Goal: Information Seeking & Learning: Learn about a topic

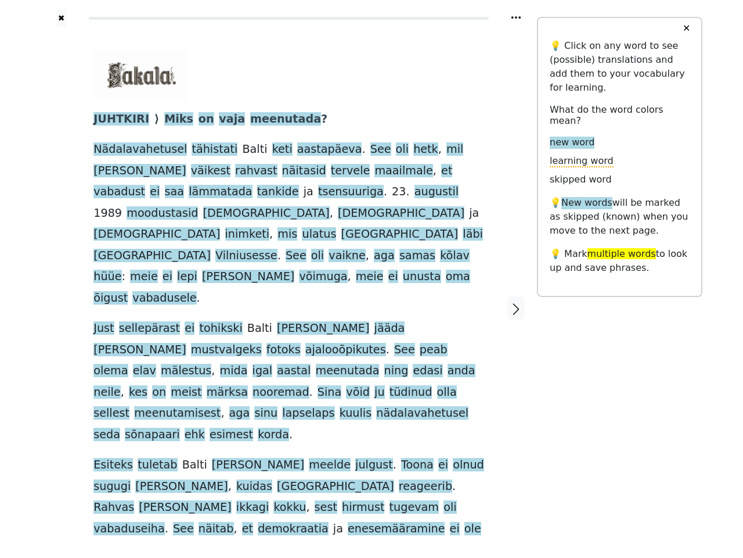
click at [262, 343] on span "mustvalgeks" at bounding box center [226, 350] width 71 height 15
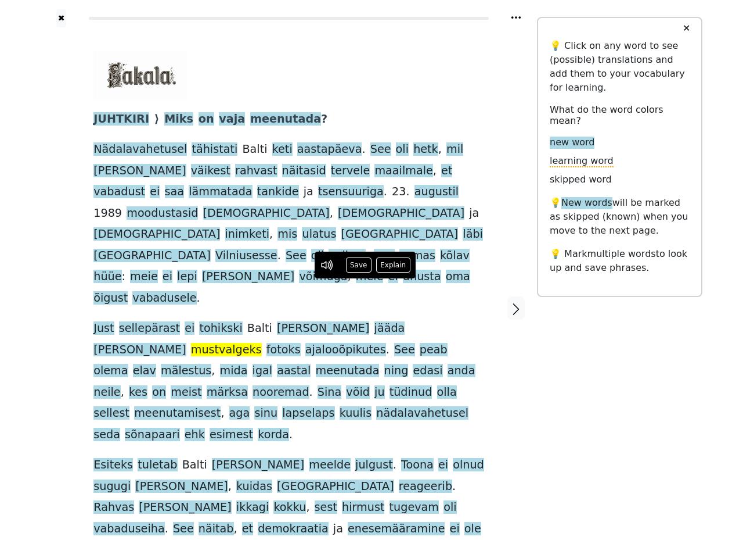
click at [516, 17] on icon at bounding box center [516, 17] width 9 height 2
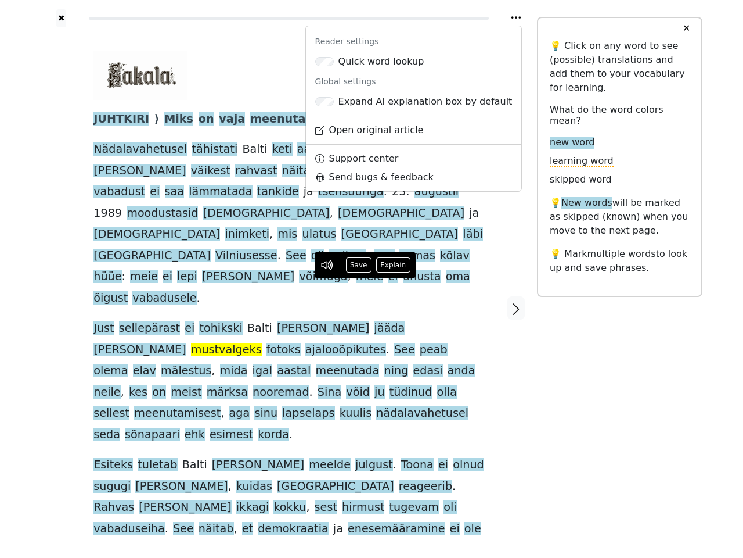
click at [61, 271] on div at bounding box center [61, 308] width 41 height 562
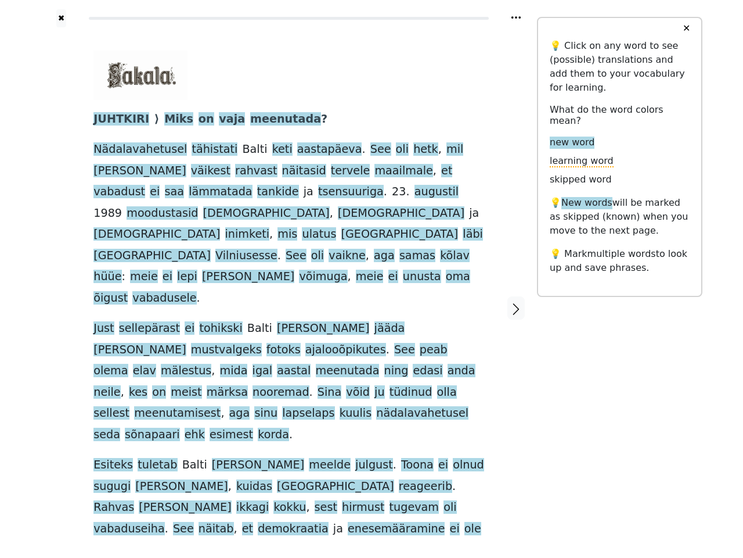
click at [289, 271] on div "JUHTKIRI ⟩ [PERSON_NAME] on vaja meenutada ? Nädalavahetusel tähistati [PERSON_…" at bounding box center [289, 295] width 391 height 488
click at [118, 120] on span "JUHTKIRI" at bounding box center [122, 119] width 56 height 15
click at [167, 120] on span "Miks" at bounding box center [178, 119] width 29 height 15
click at [199, 120] on span "on" at bounding box center [207, 119] width 16 height 15
click at [219, 120] on span "vaja" at bounding box center [232, 119] width 26 height 15
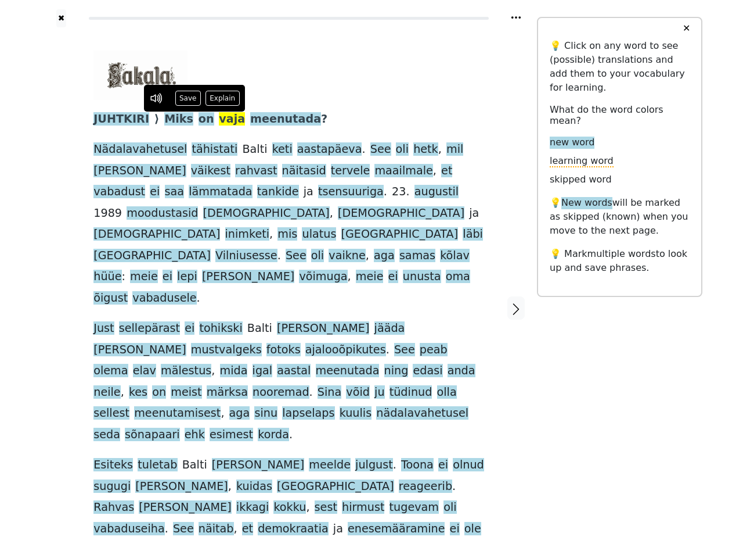
click at [257, 120] on span "meenutada" at bounding box center [285, 119] width 71 height 15
click at [134, 150] on span "Nädalavahetusel" at bounding box center [141, 149] width 94 height 15
